Goal: Task Accomplishment & Management: Manage account settings

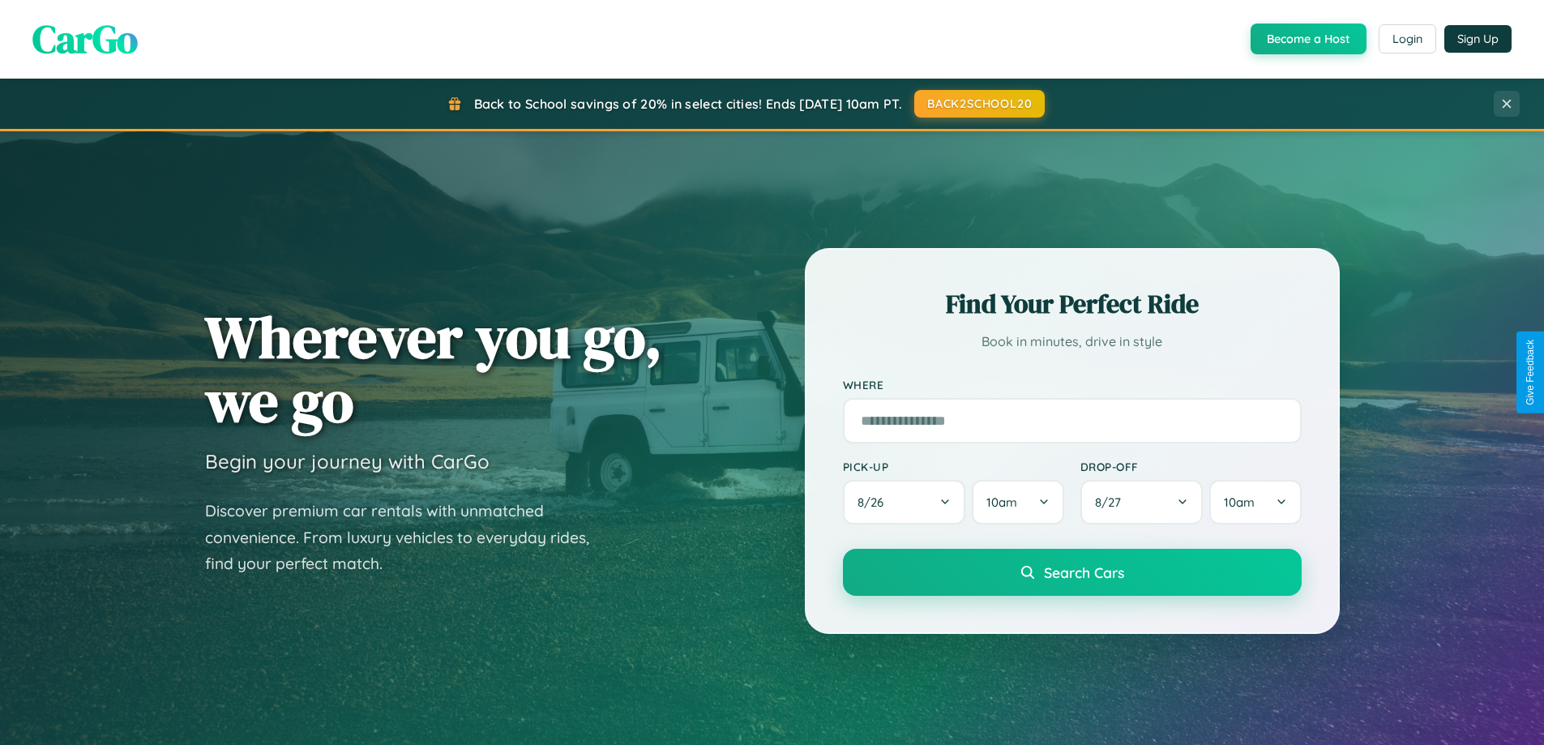
scroll to position [3120, 0]
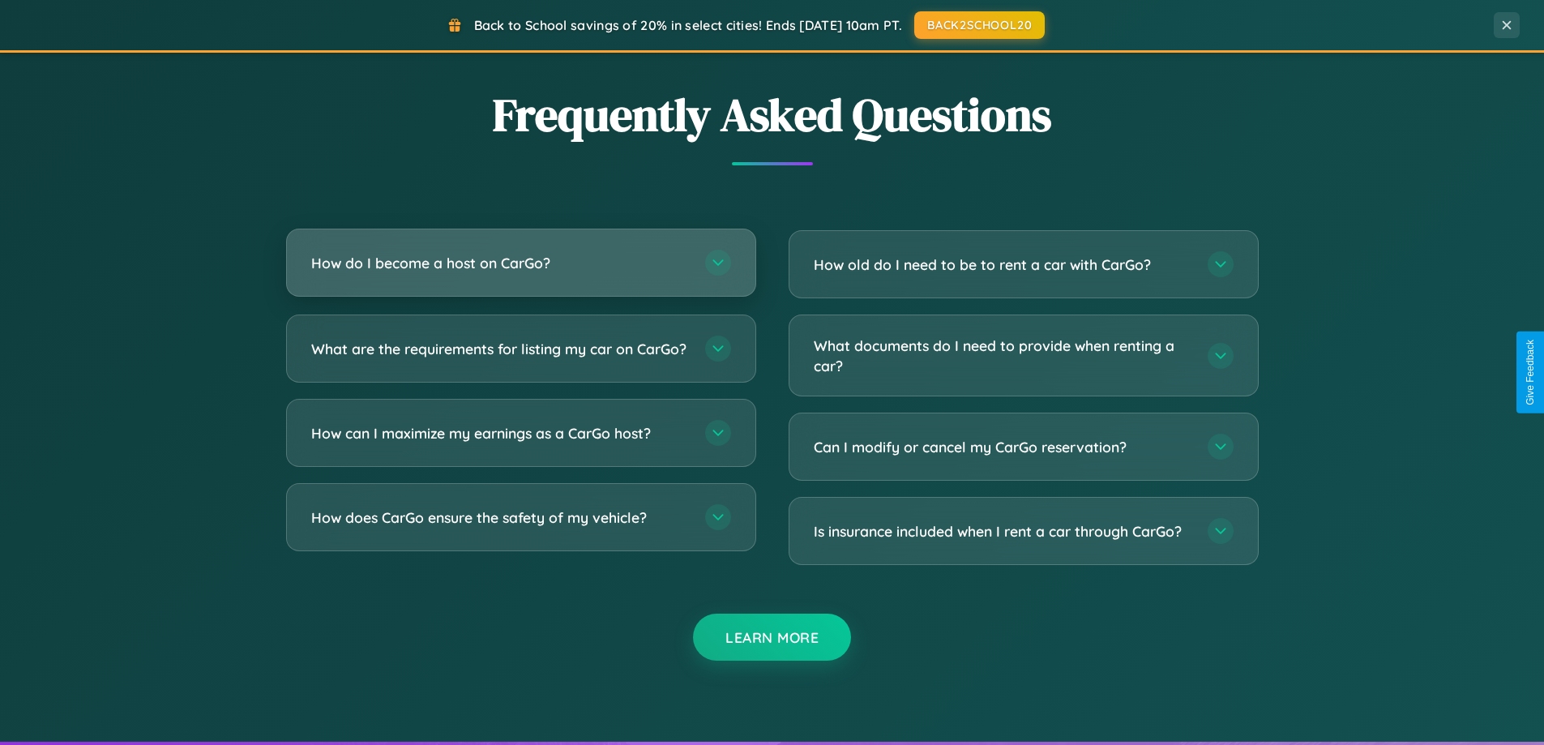
click at [521, 263] on h3 "How do I become a host on CarGo?" at bounding box center [500, 263] width 378 height 20
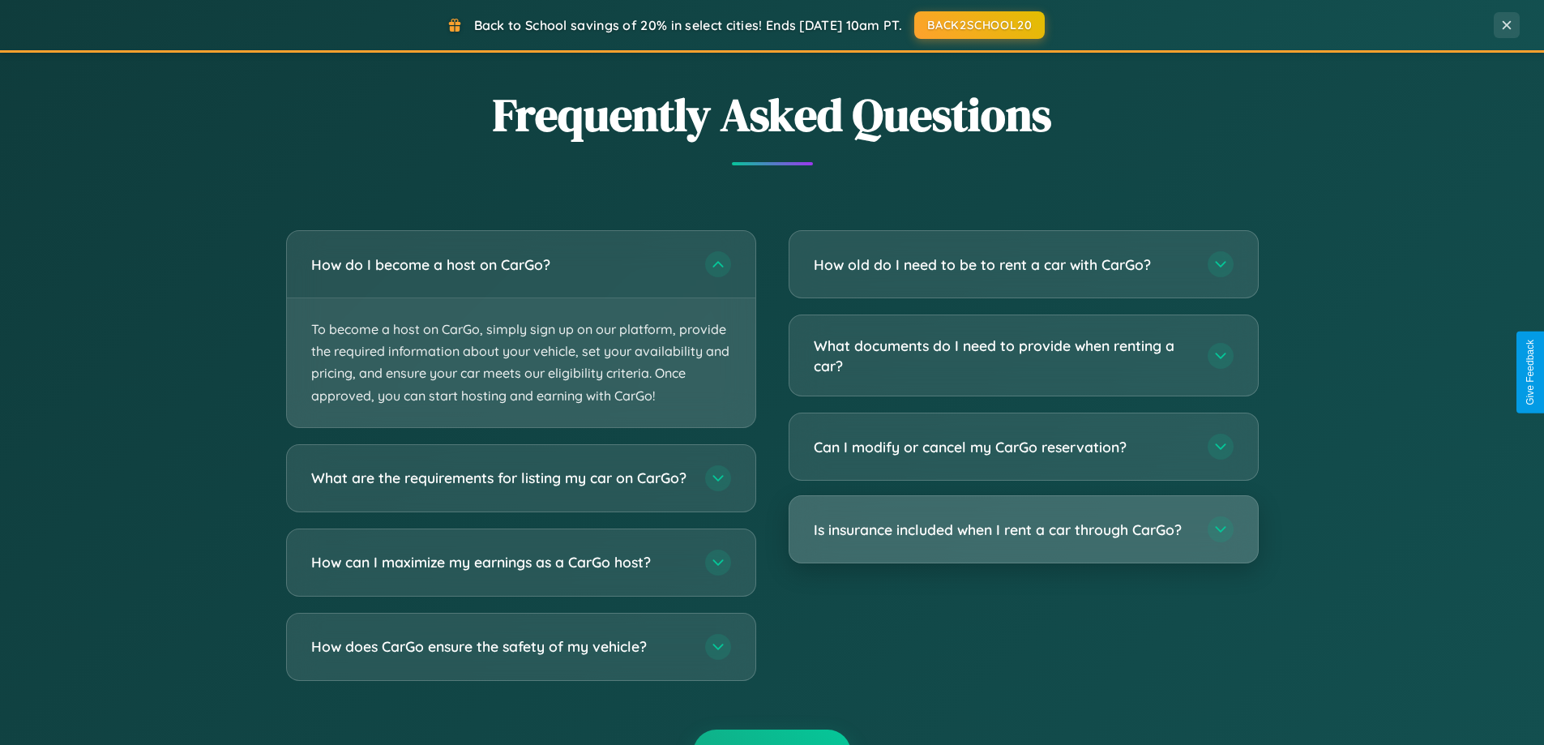
click at [1023, 531] on h3 "Is insurance included when I rent a car through CarGo?" at bounding box center [1003, 530] width 378 height 20
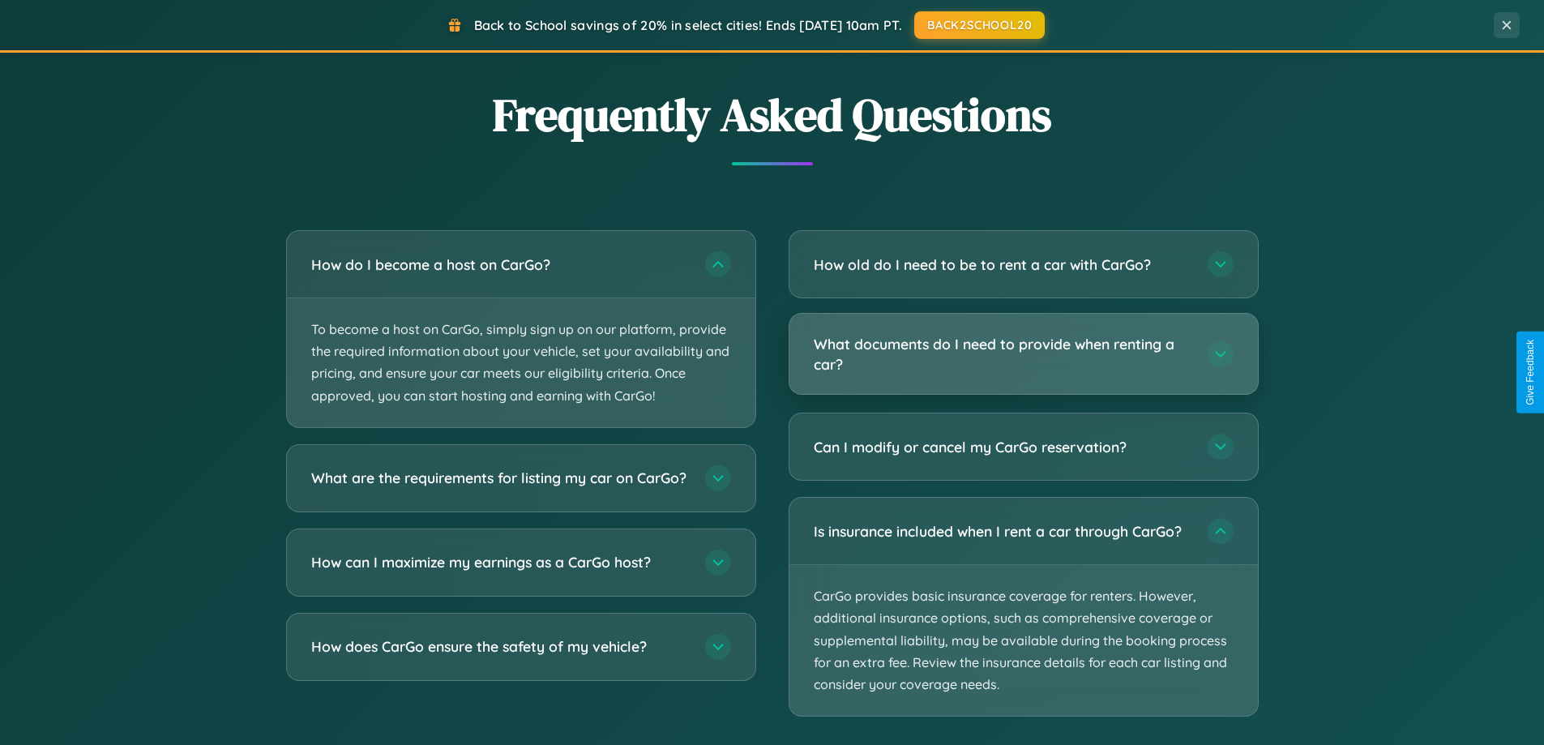
click at [1023, 355] on h3 "What documents do I need to provide when renting a car?" at bounding box center [1003, 354] width 378 height 40
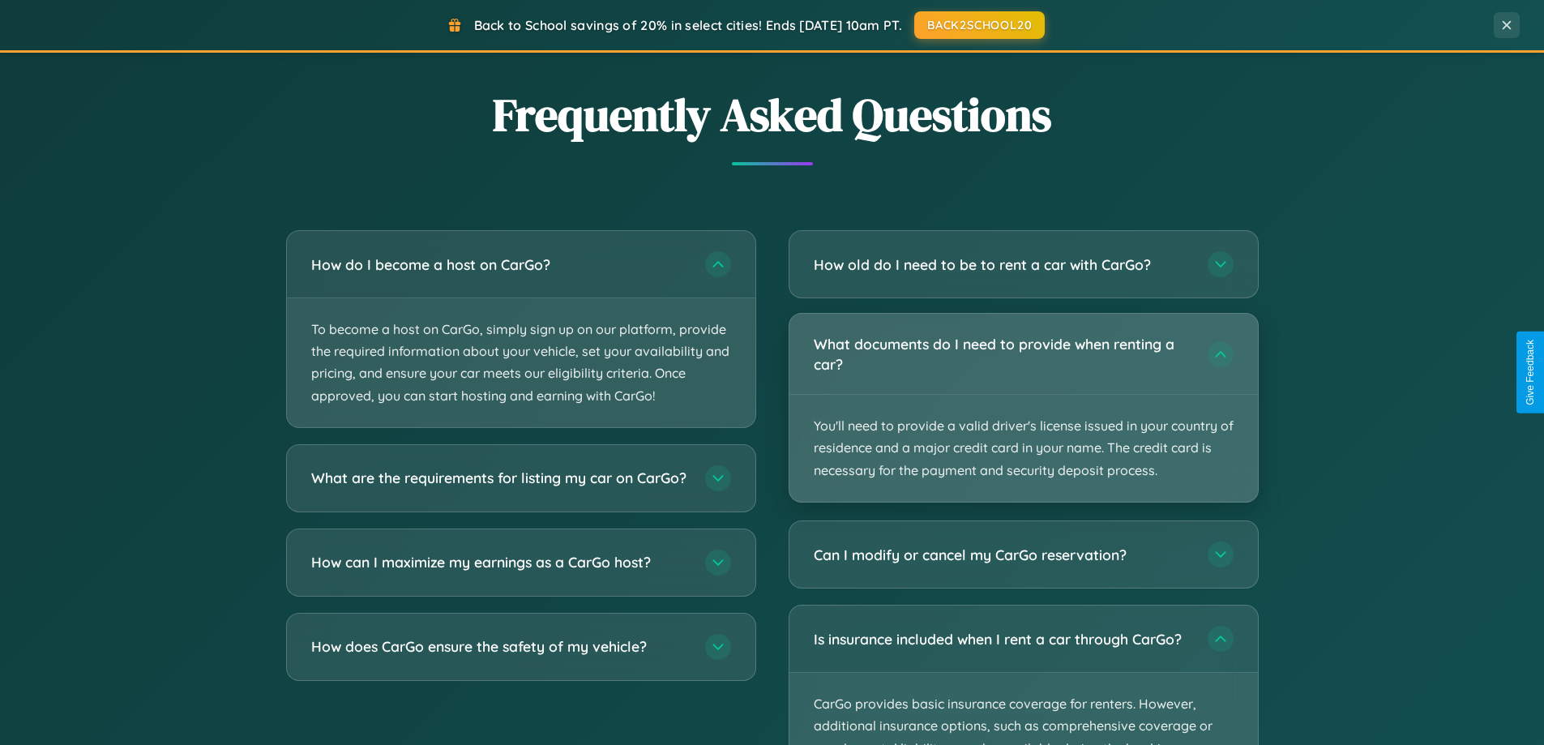
scroll to position [0, 0]
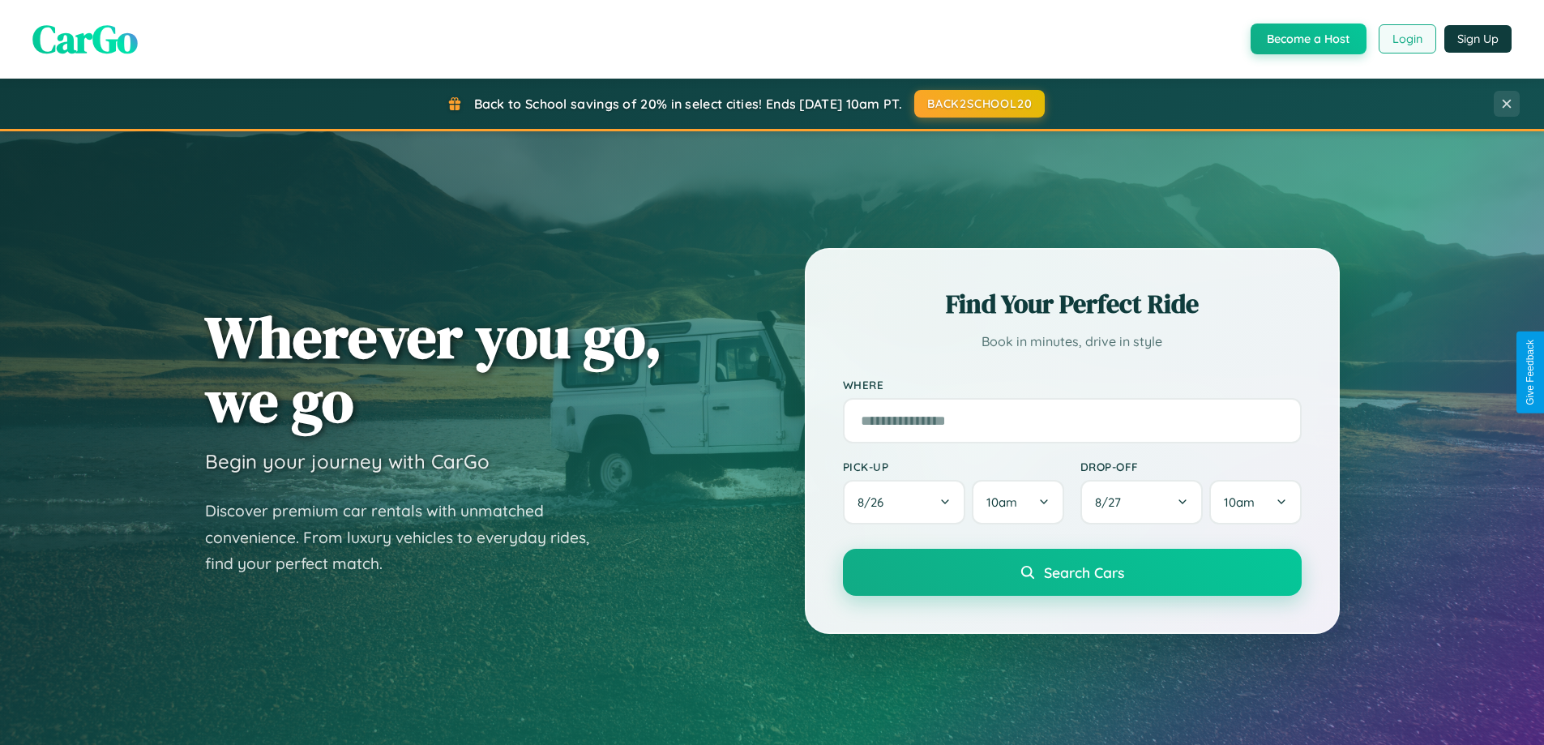
click at [1407, 39] on button "Login" at bounding box center [1408, 38] width 58 height 29
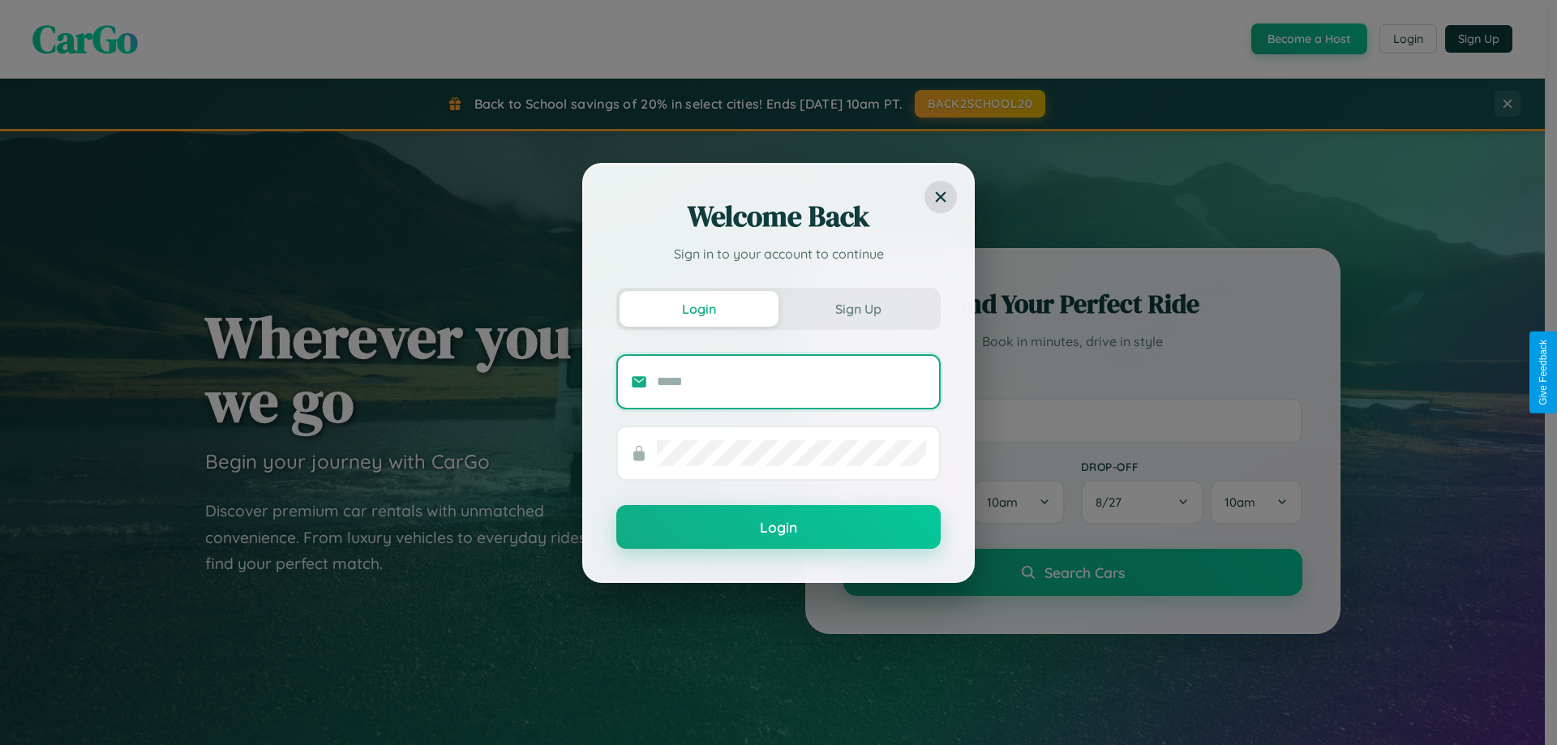
click at [791, 381] on input "text" at bounding box center [791, 382] width 269 height 26
type input "**********"
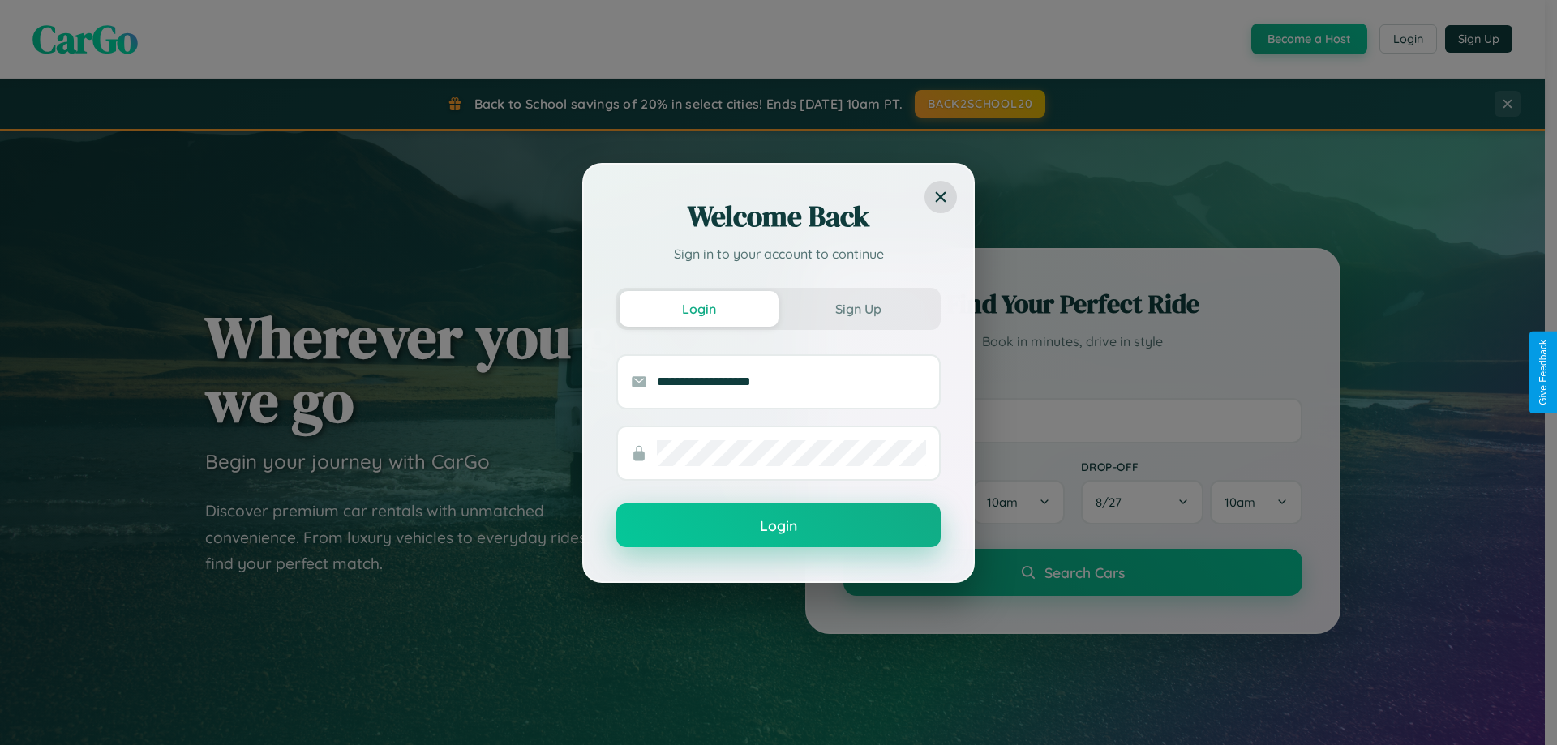
click at [778, 526] on button "Login" at bounding box center [778, 525] width 324 height 44
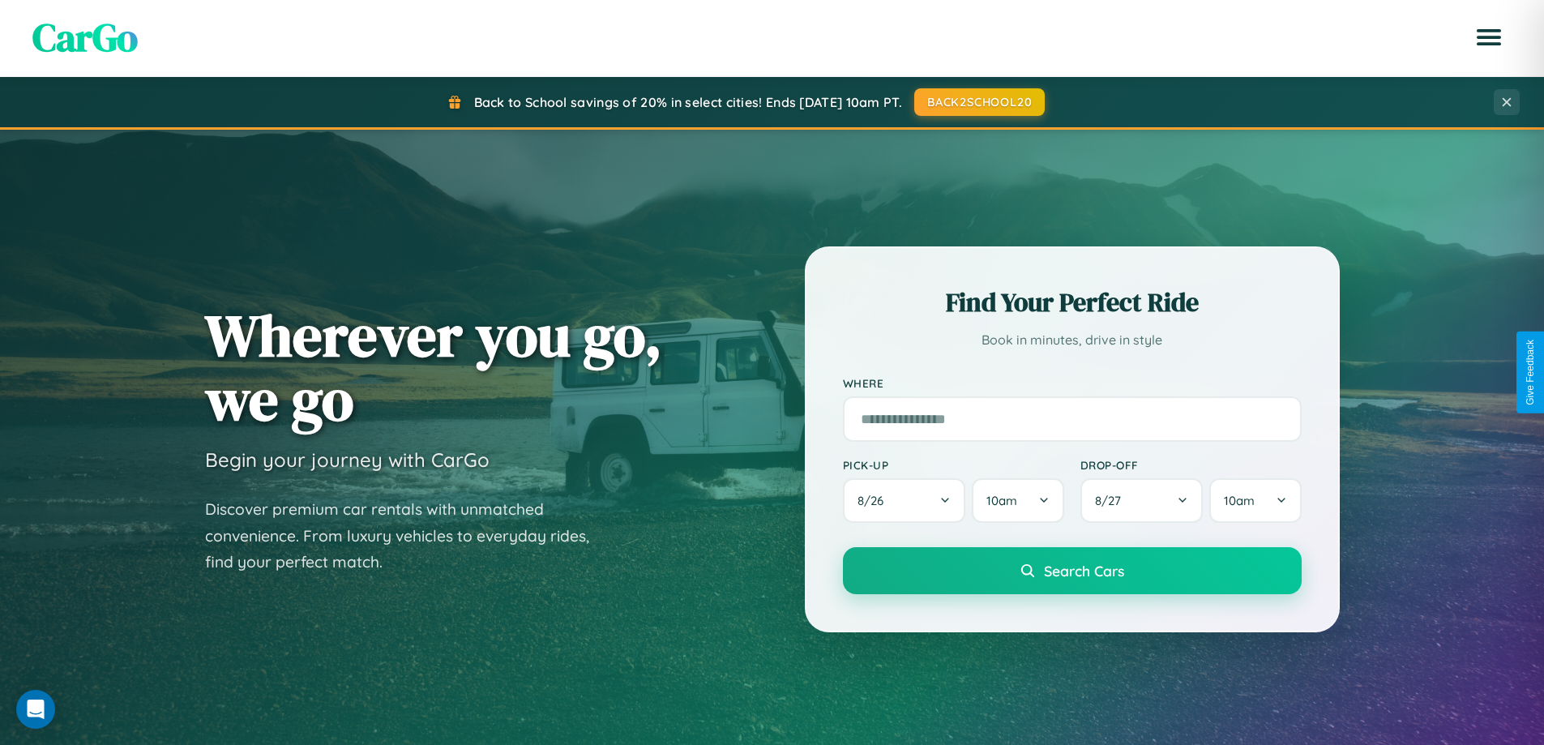
scroll to position [1116, 0]
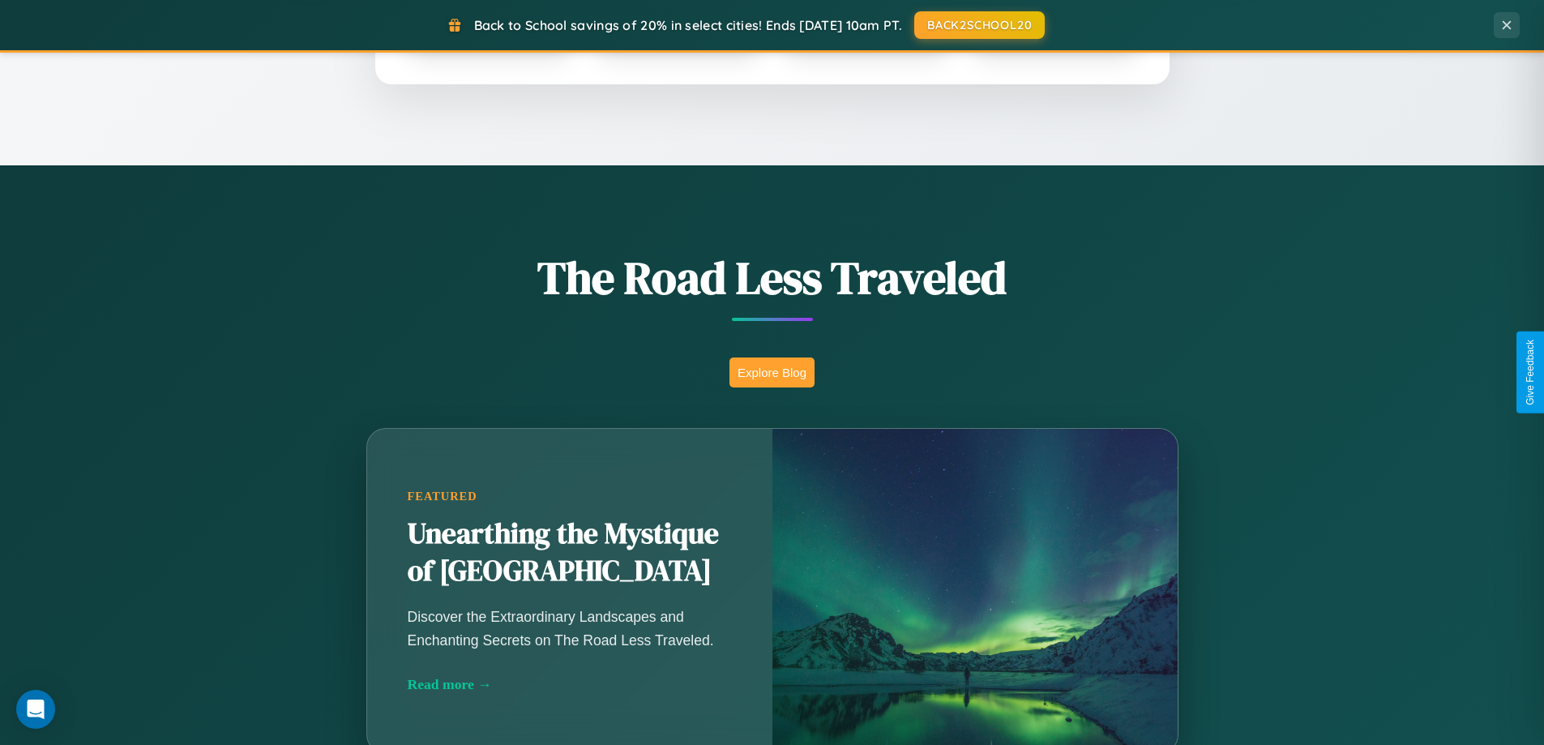
click at [772, 372] on button "Explore Blog" at bounding box center [772, 373] width 85 height 30
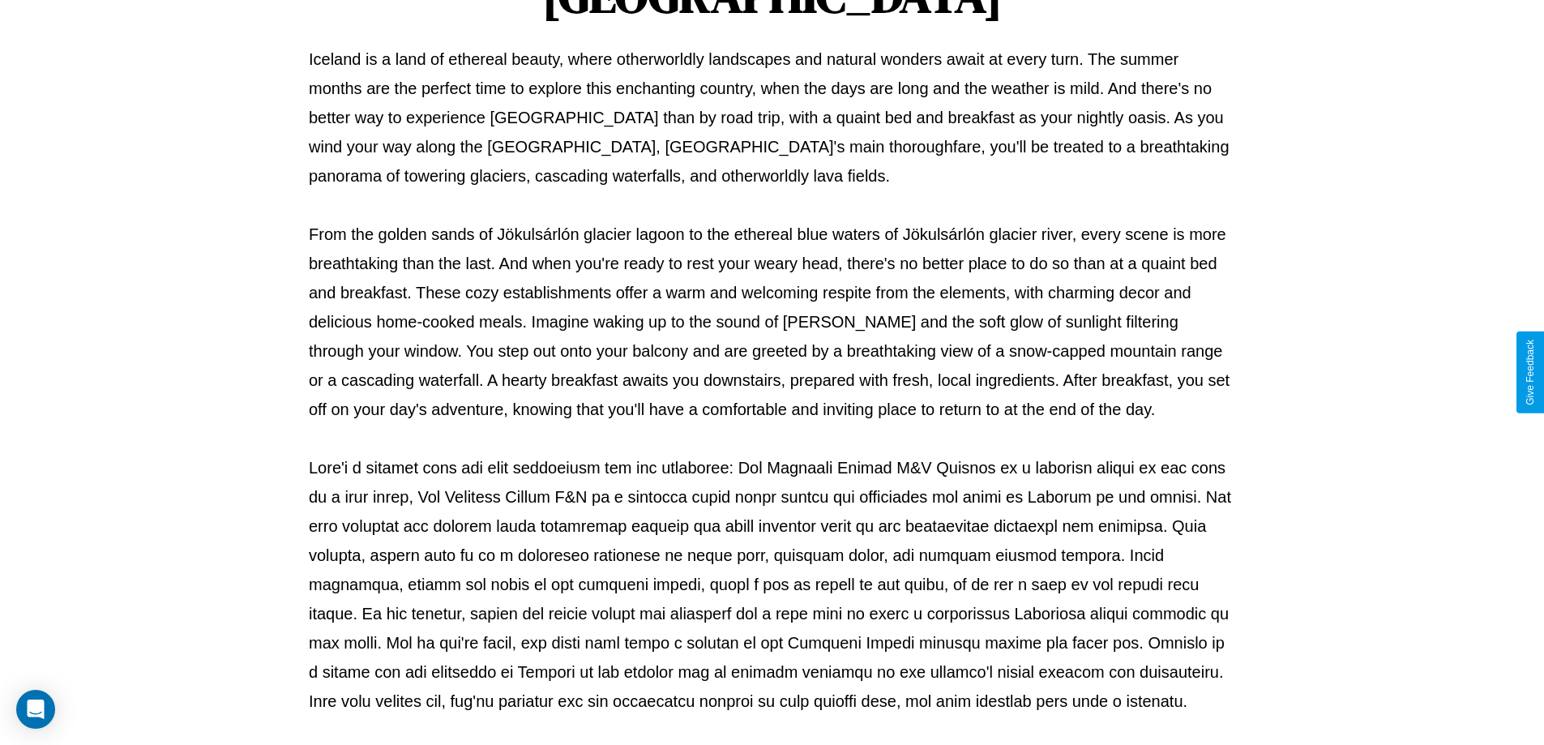
scroll to position [525, 0]
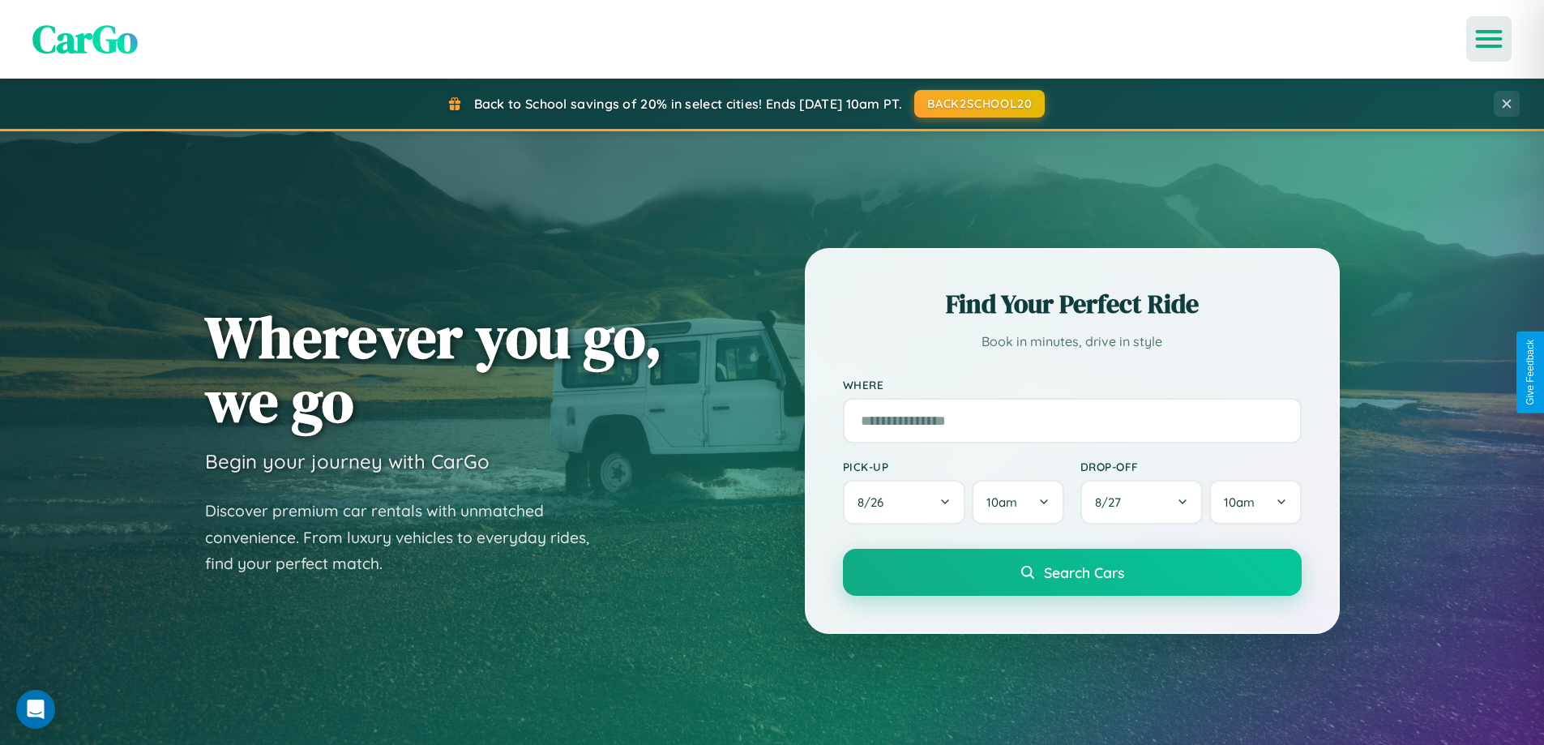
click at [1489, 39] on icon "Open menu" at bounding box center [1490, 39] width 24 height 15
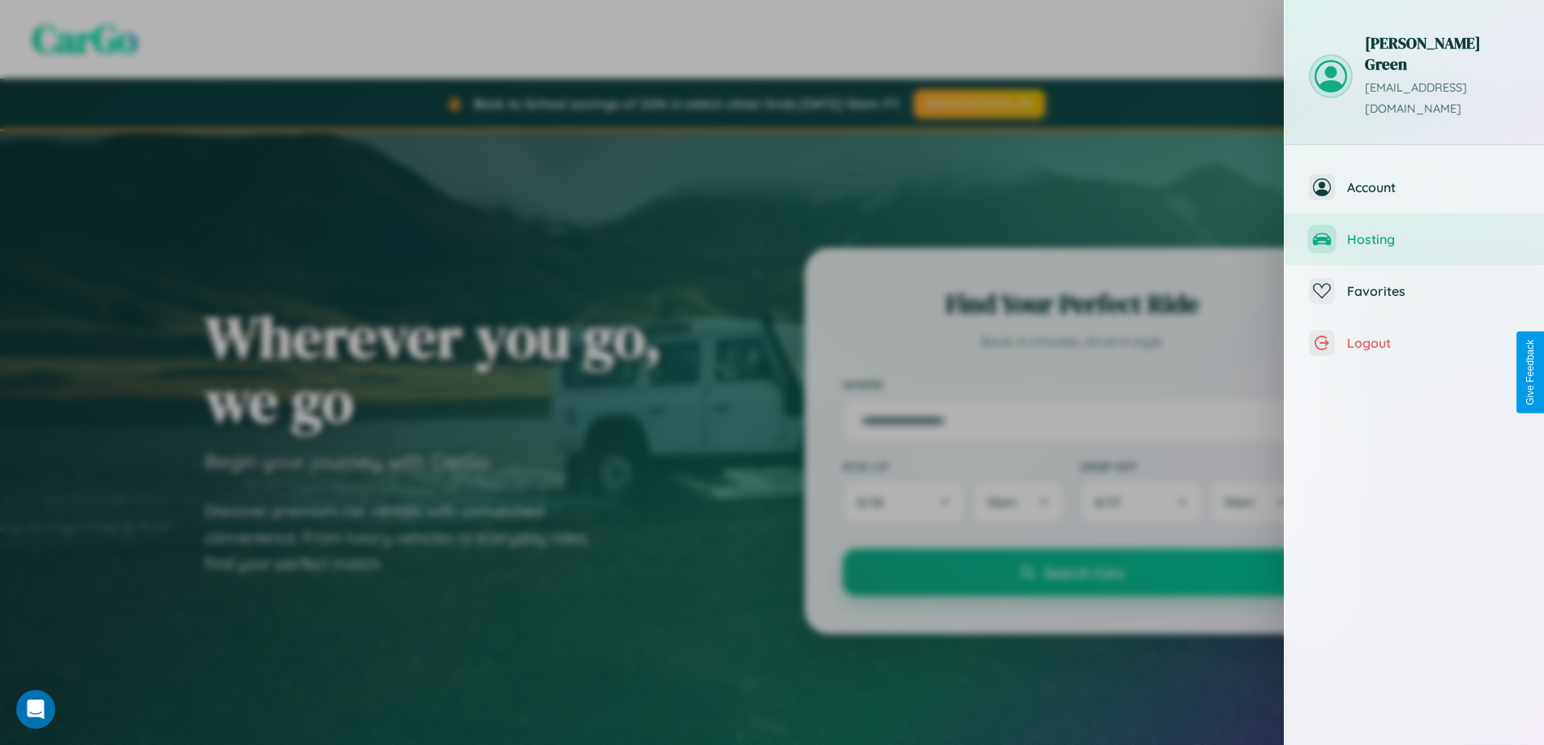
click at [1415, 231] on span "Hosting" at bounding box center [1433, 239] width 173 height 16
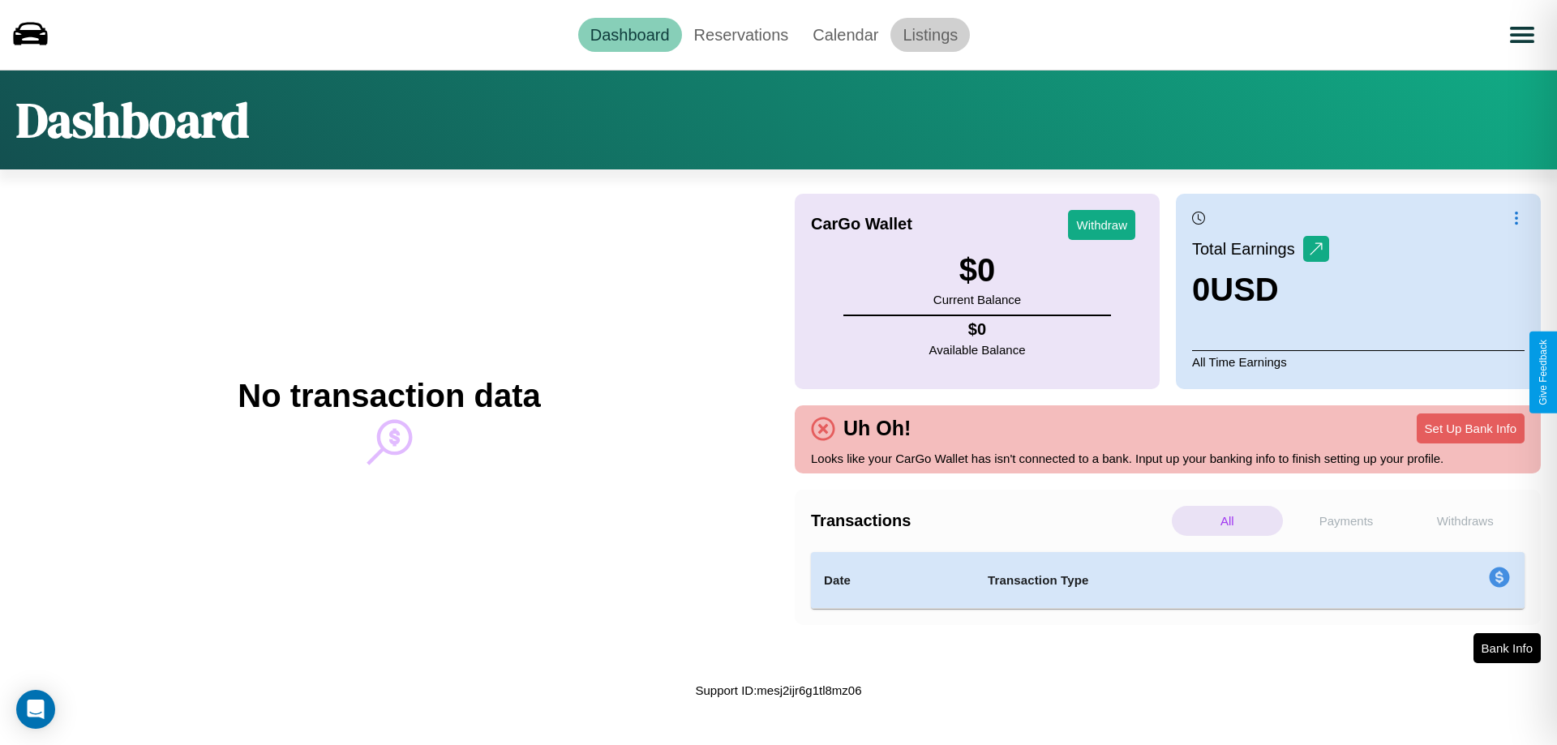
click at [930, 34] on link "Listings" at bounding box center [929, 35] width 79 height 34
